Goal: Task Accomplishment & Management: Manage account settings

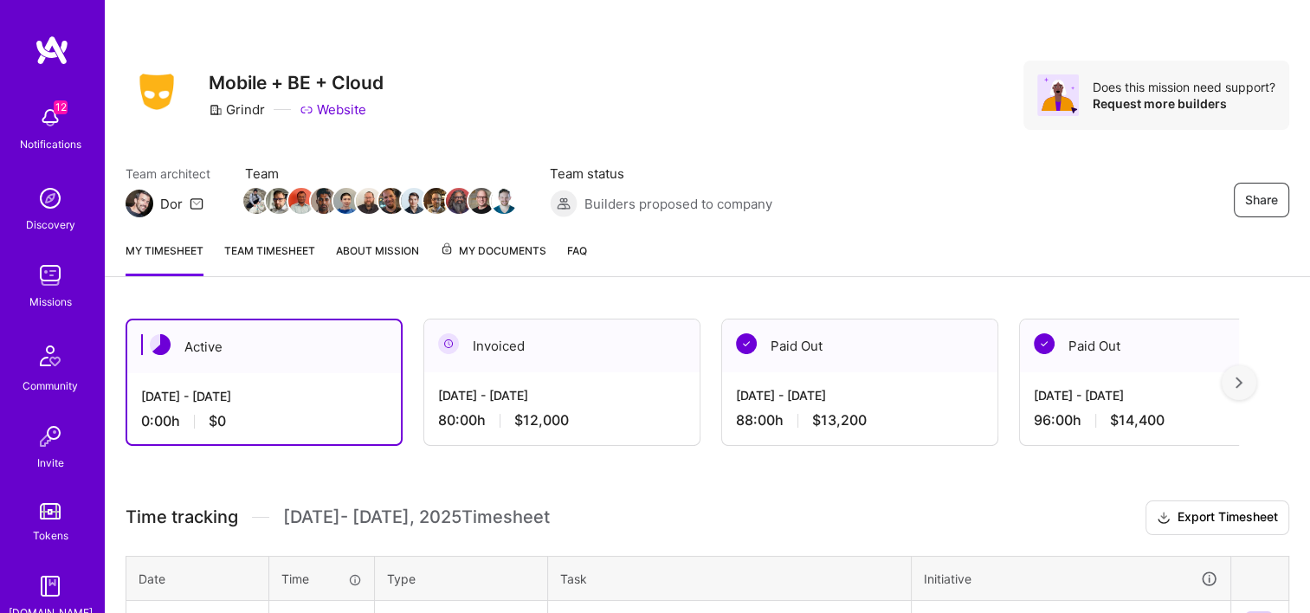
click at [576, 365] on div "Invoiced" at bounding box center [561, 345] width 275 height 53
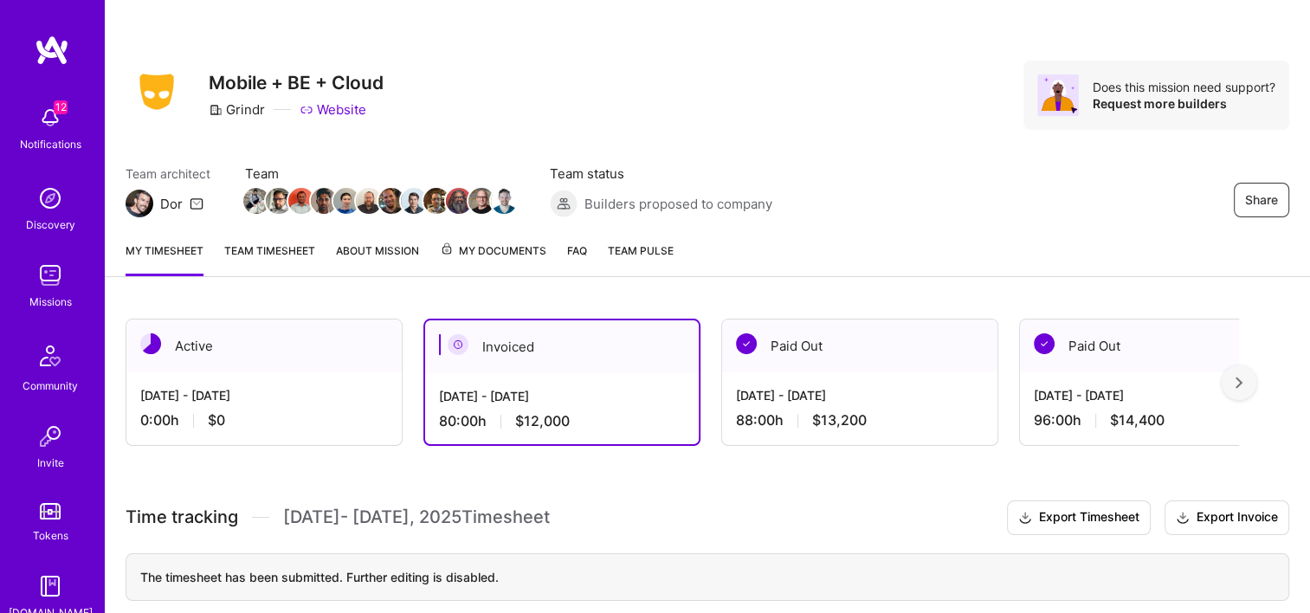
click at [483, 251] on span "My Documents" at bounding box center [493, 251] width 106 height 19
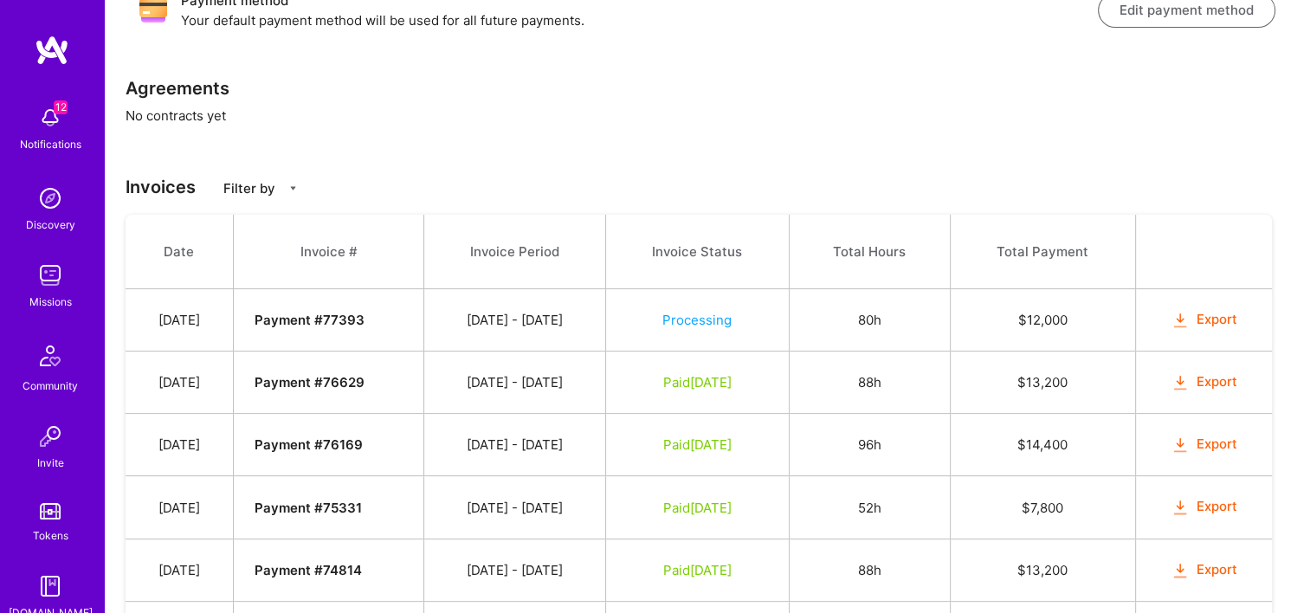
scroll to position [346, 0]
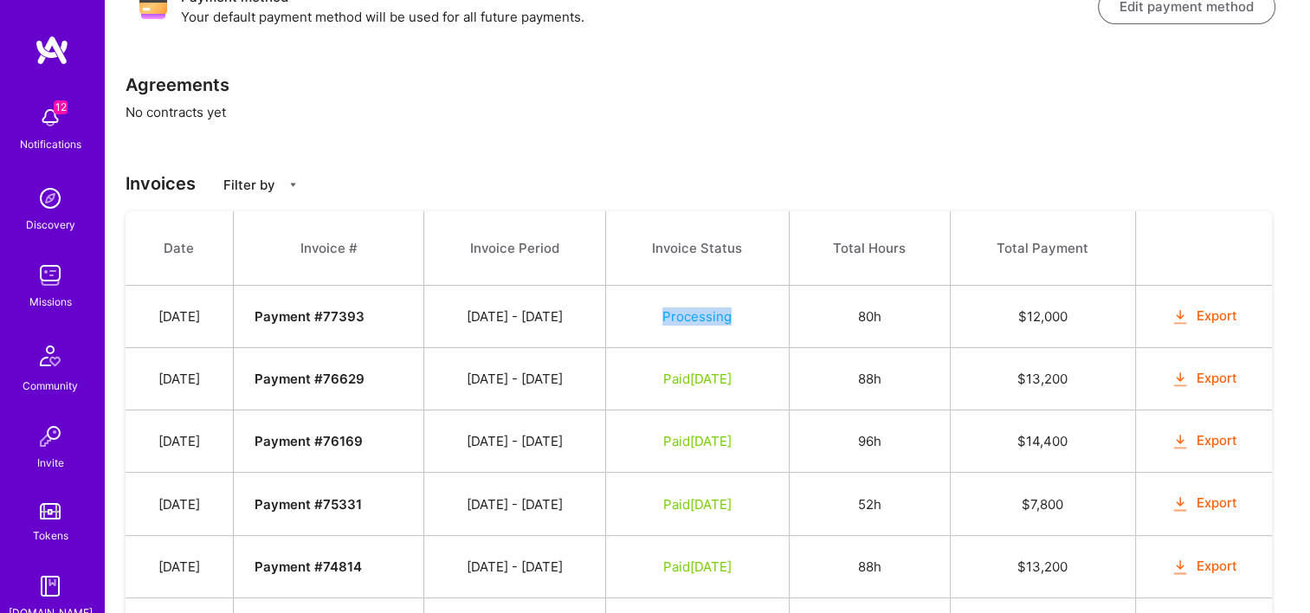
drag, startPoint x: 775, startPoint y: 317, endPoint x: 686, endPoint y: 315, distance: 89.2
click at [686, 315] on td "Processing" at bounding box center [697, 317] width 183 height 62
click at [1211, 316] on button "Export" at bounding box center [1205, 317] width 68 height 20
click at [911, 153] on div "Payment method Your default payment method will be used for all future payments…" at bounding box center [707, 366] width 1205 height 829
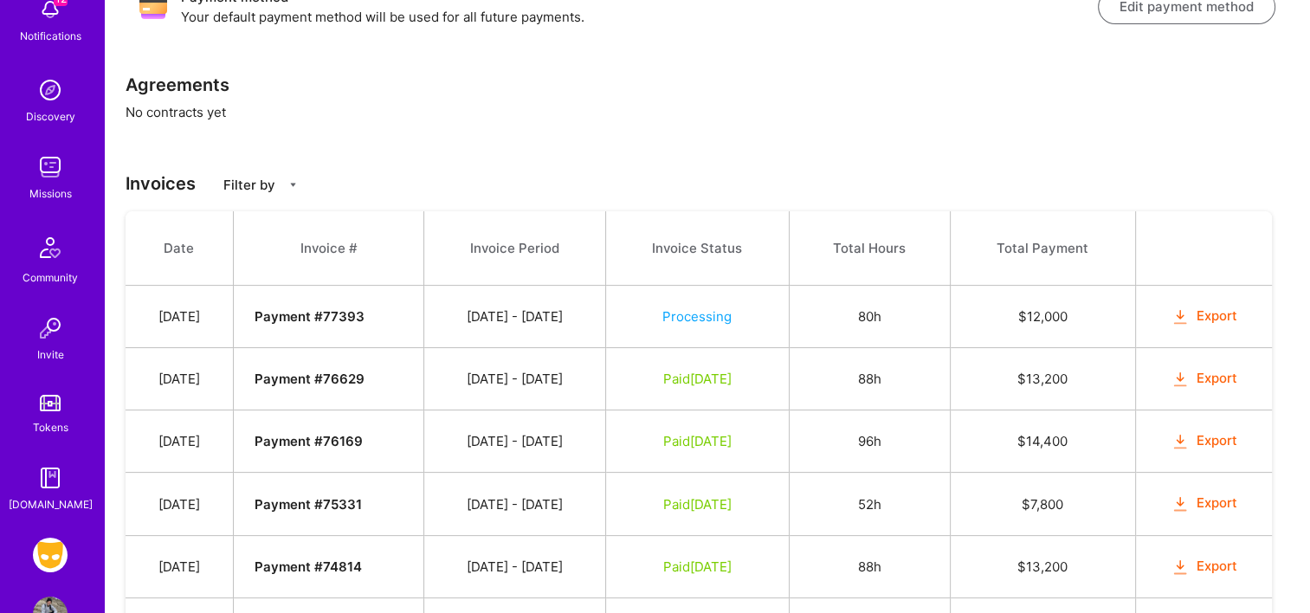
scroll to position [161, 0]
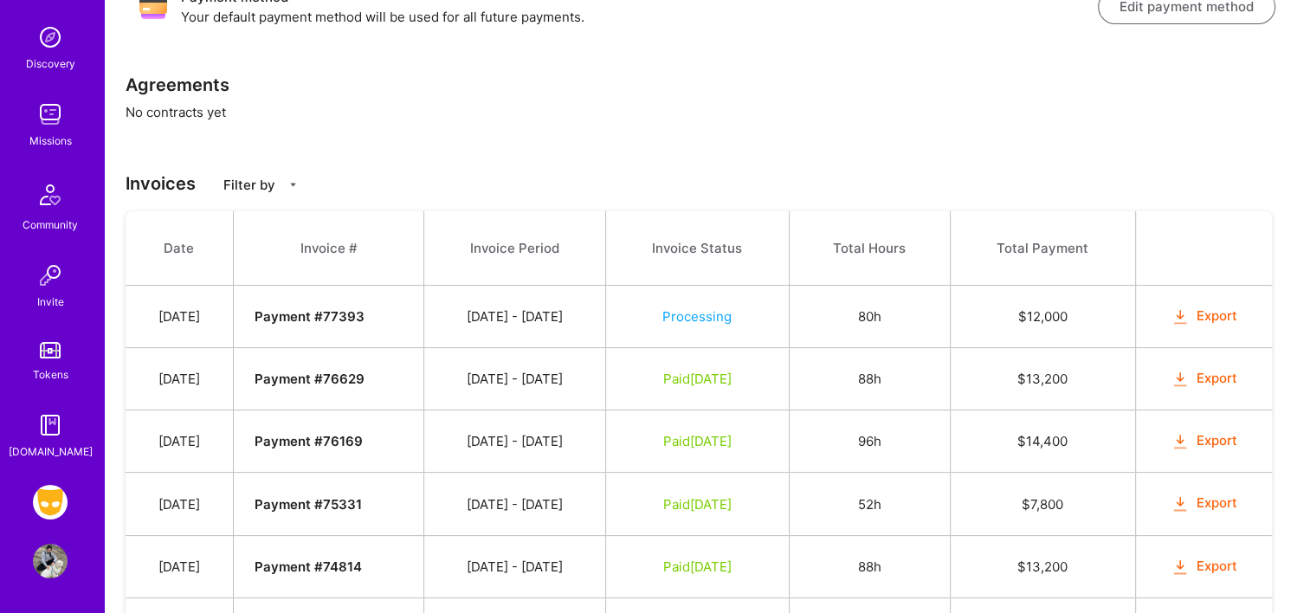
click at [38, 562] on img at bounding box center [50, 561] width 35 height 35
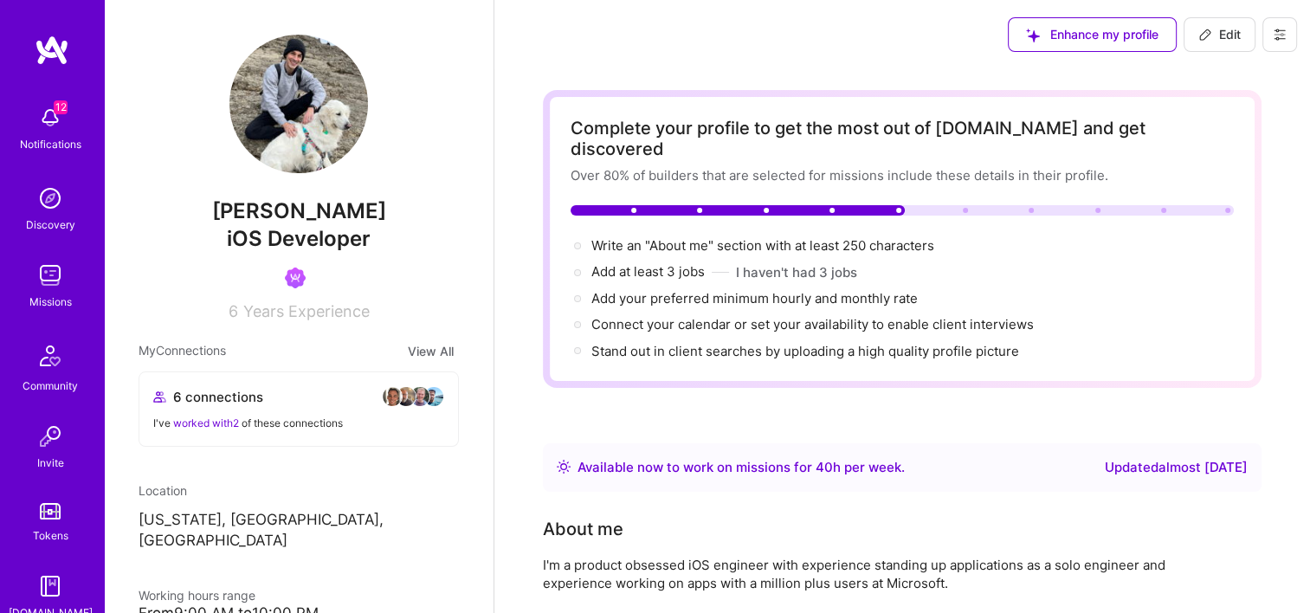
click at [1275, 32] on icon at bounding box center [1280, 35] width 14 height 14
click at [1238, 162] on button "Log Out" at bounding box center [1232, 162] width 130 height 44
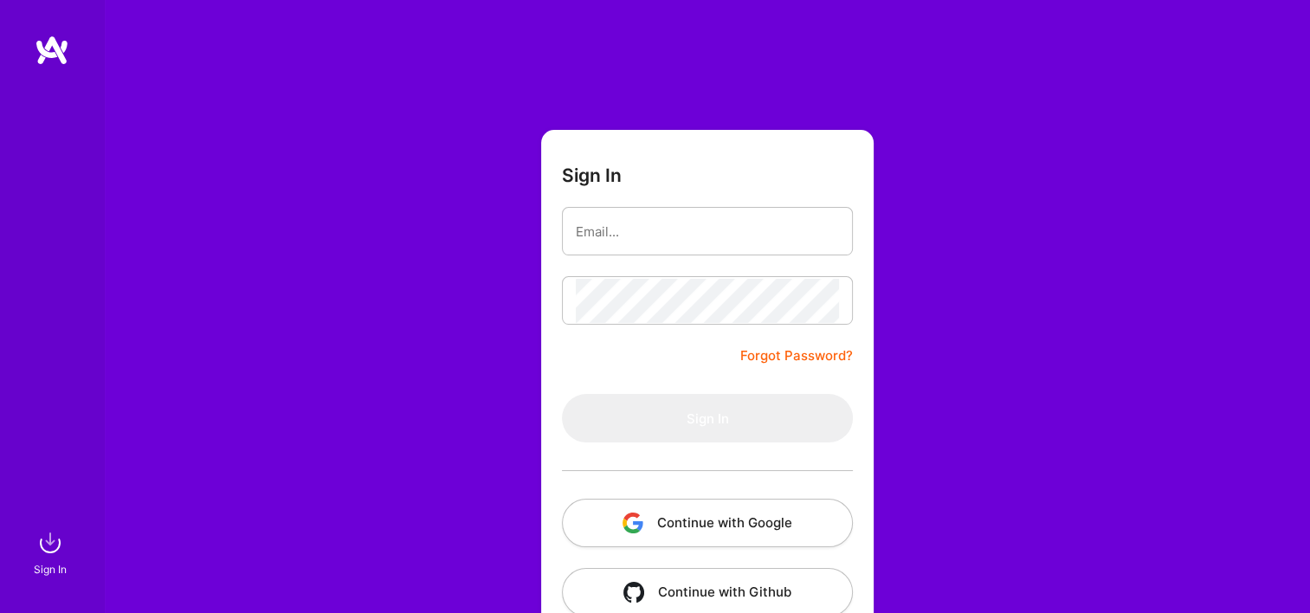
click at [664, 522] on button "Continue with Google" at bounding box center [707, 523] width 291 height 48
